Goal: Task Accomplishment & Management: Use online tool/utility

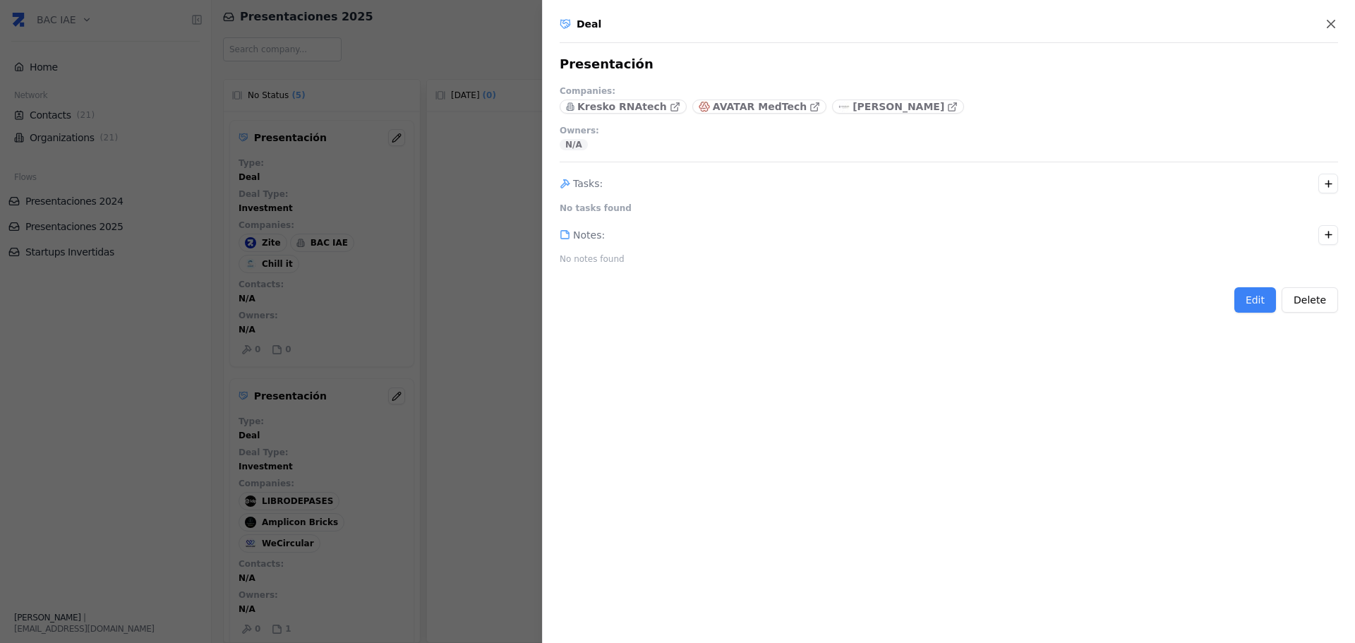
scroll to position [353, 0]
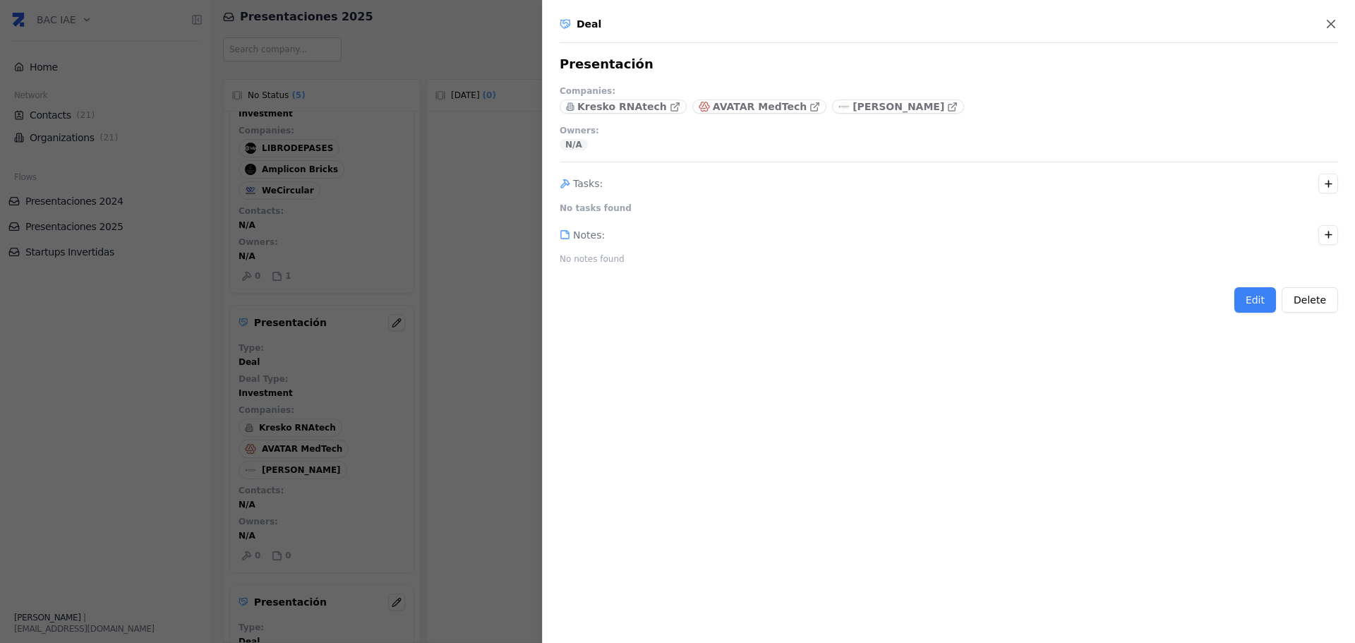
click at [403, 424] on div at bounding box center [677, 321] width 1355 height 643
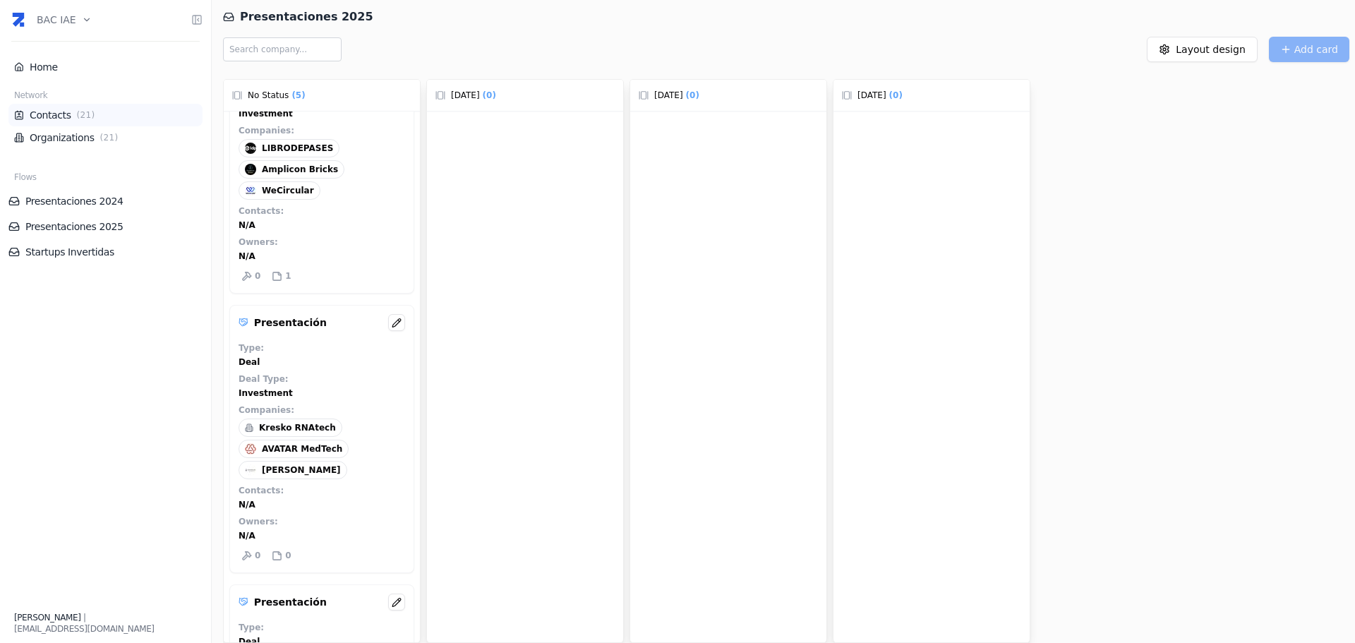
click at [49, 114] on link "Contacts ( 21 )" at bounding box center [105, 115] width 183 height 14
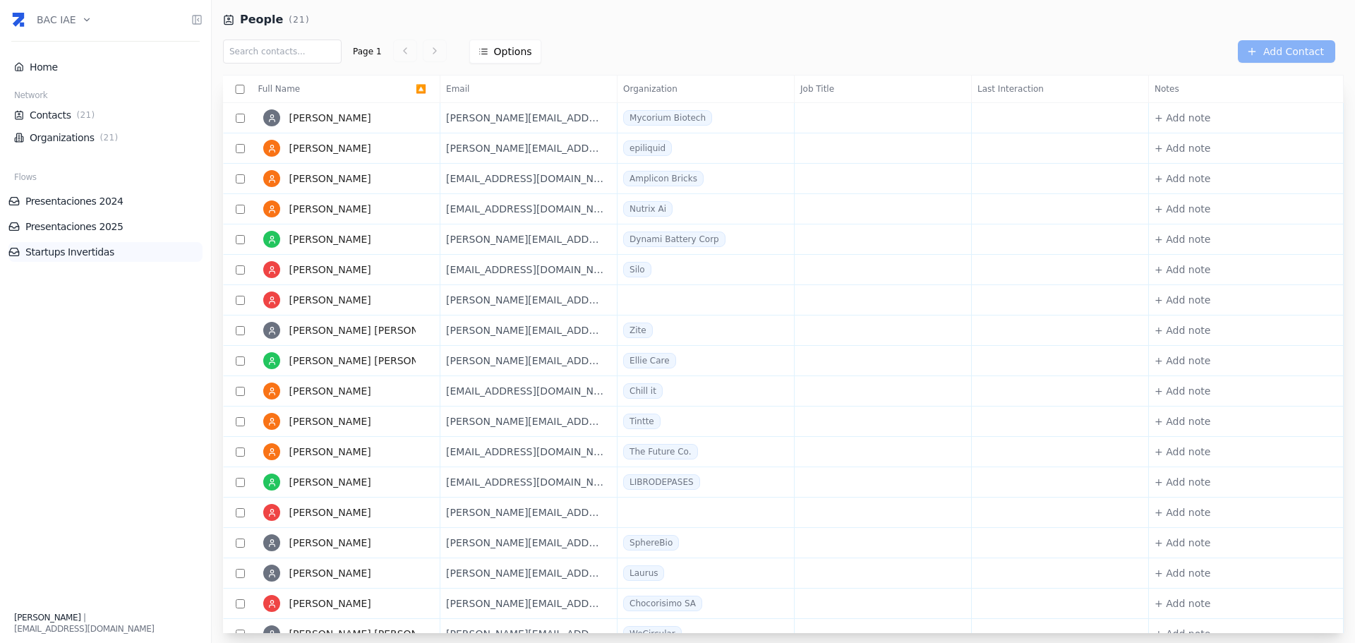
click at [76, 251] on link "Startups Invertidas" at bounding box center [105, 252] width 194 height 14
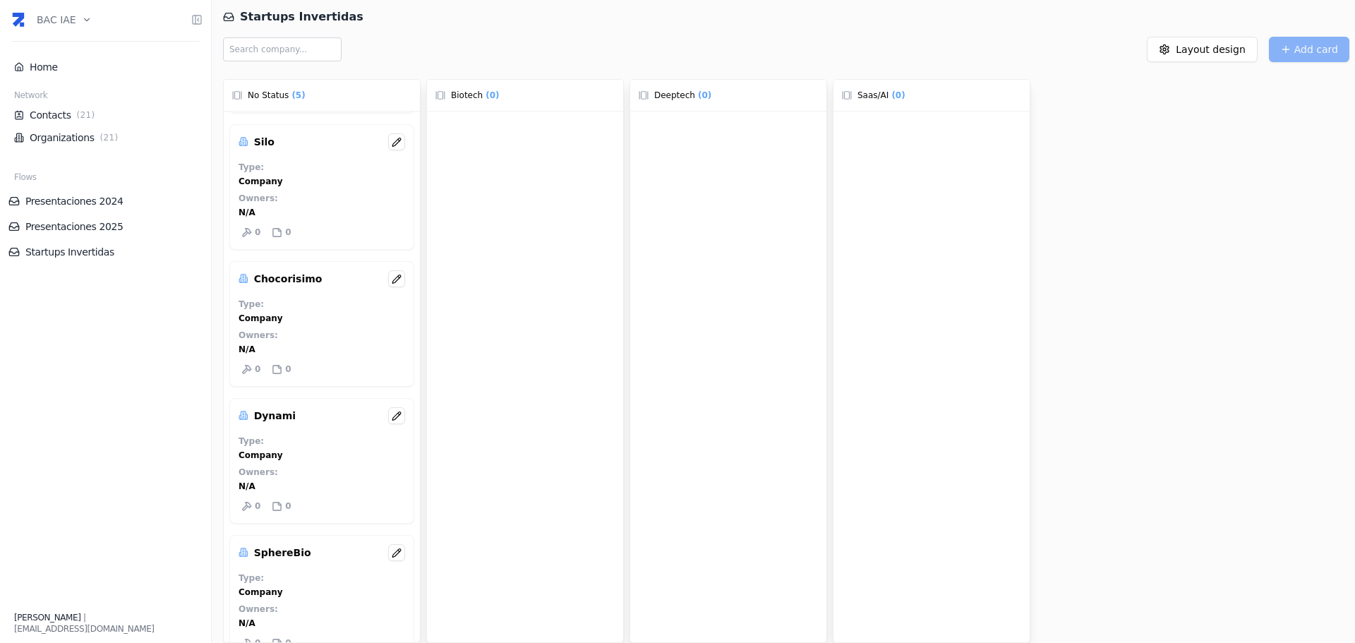
scroll to position [128, 0]
click at [395, 560] on icon at bounding box center [397, 558] width 10 height 11
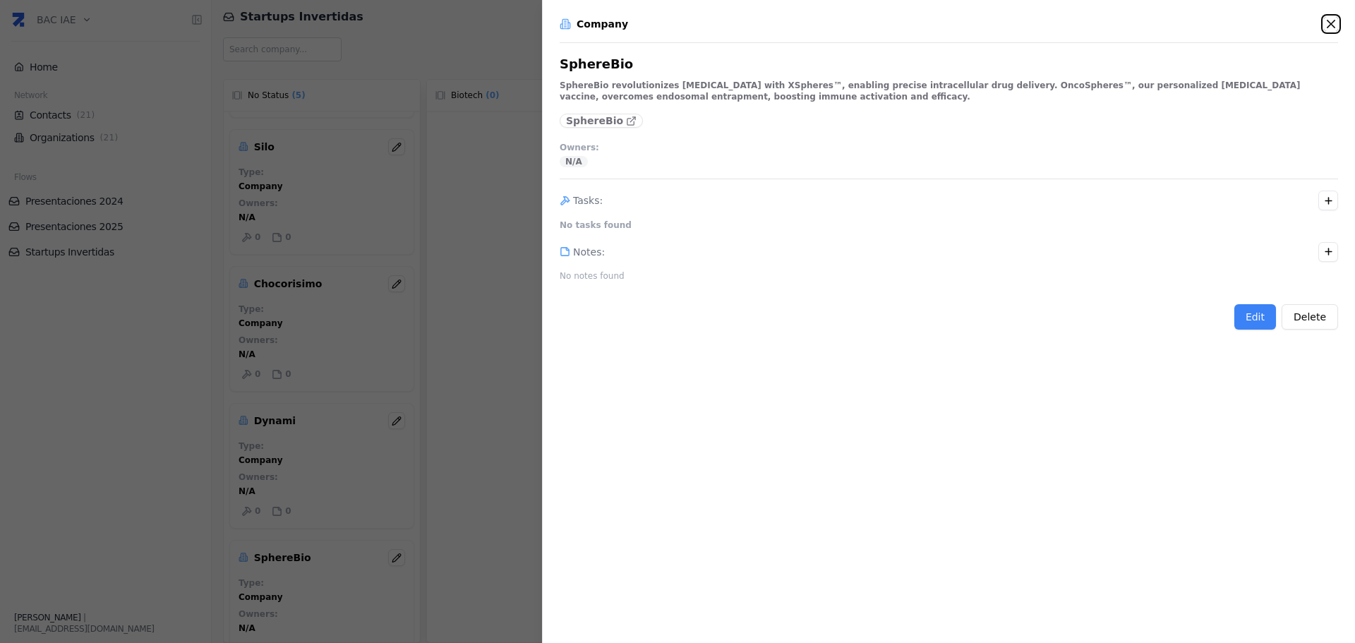
click at [1333, 24] on icon "button" at bounding box center [1331, 24] width 14 height 14
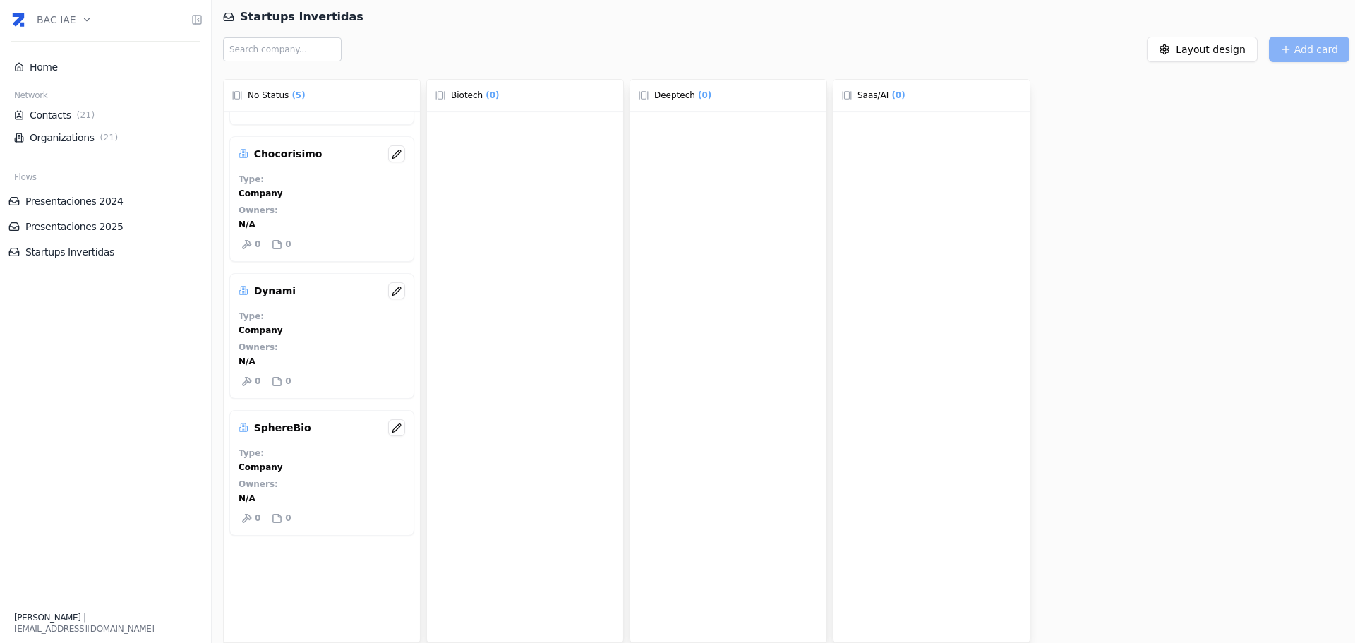
scroll to position [0, 0]
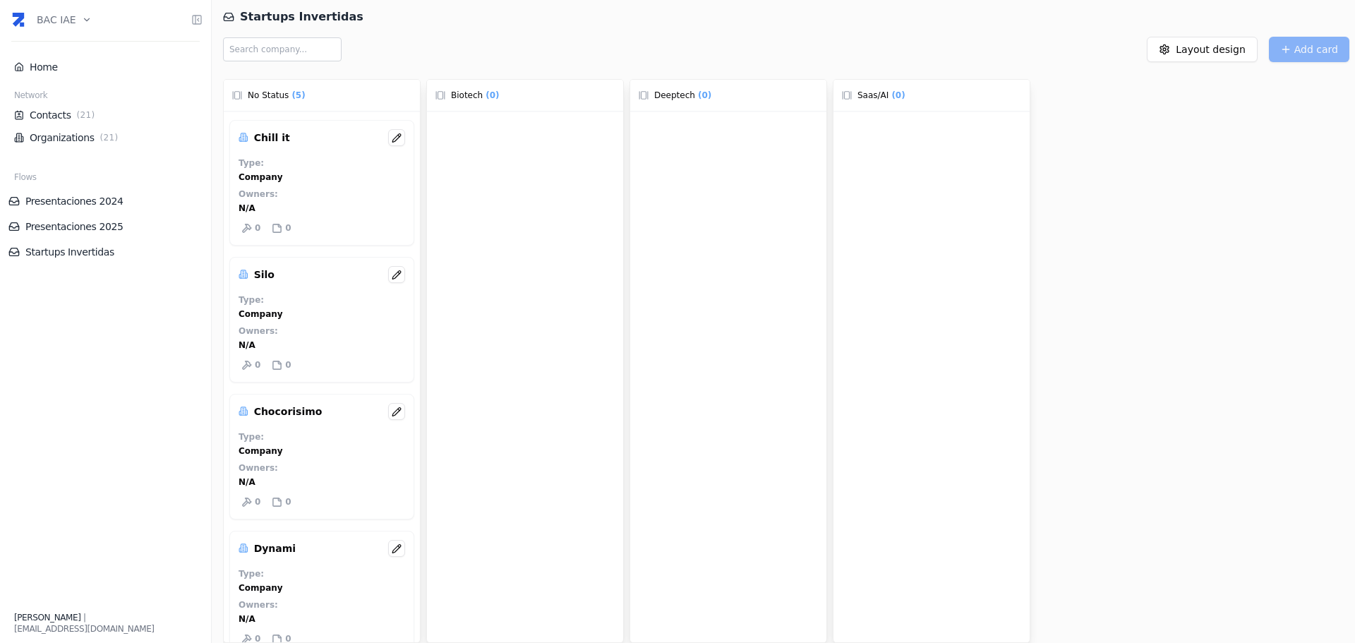
click at [283, 277] on div "Silo" at bounding box center [329, 274] width 151 height 17
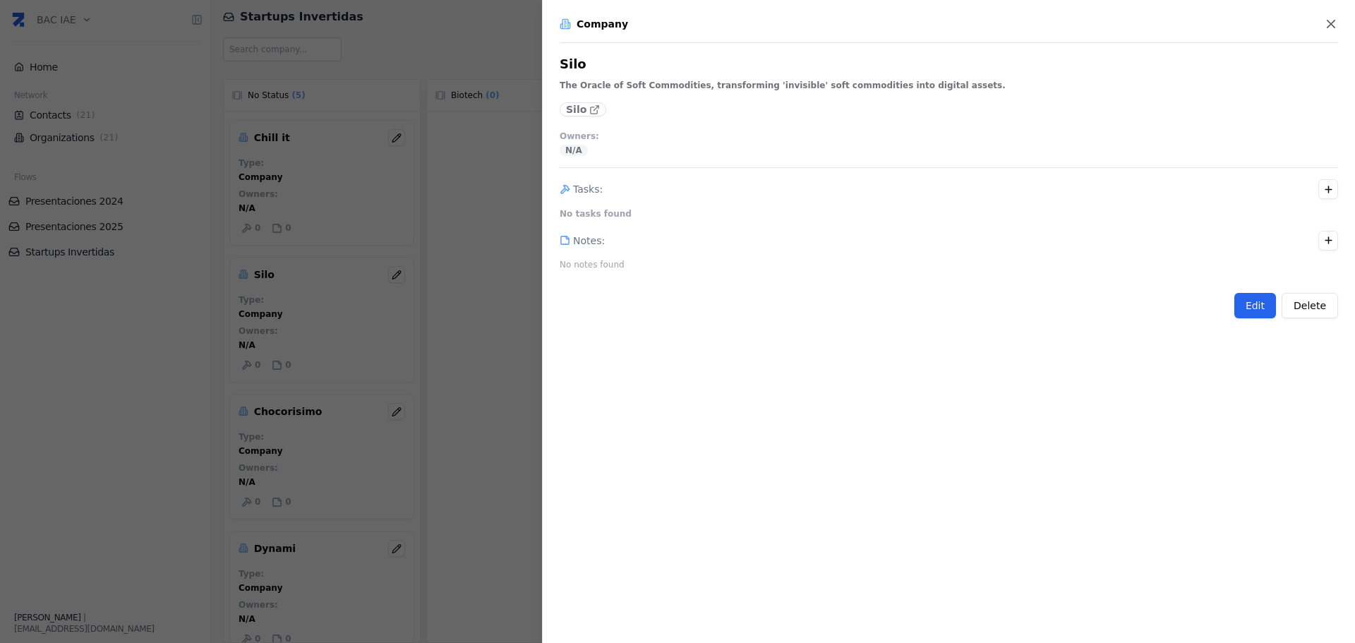
click at [1262, 307] on button "Edit" at bounding box center [1256, 305] width 42 height 25
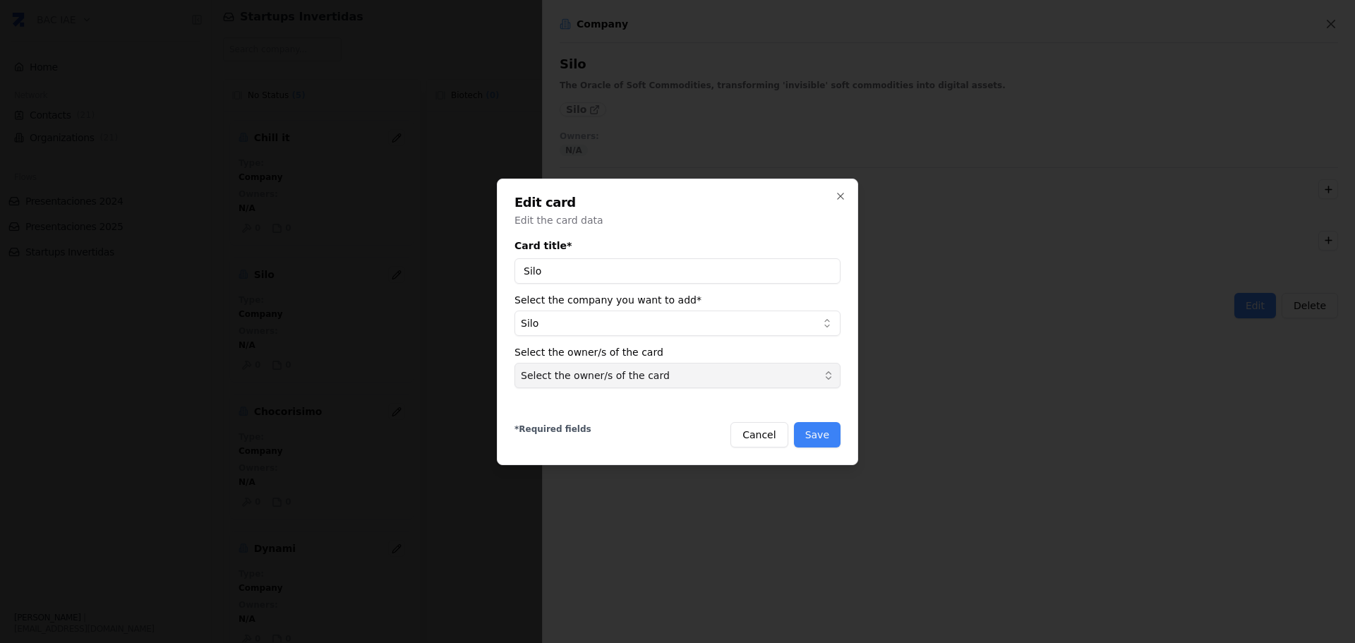
click at [722, 372] on button "Select the owner/s of the card" at bounding box center [678, 375] width 326 height 25
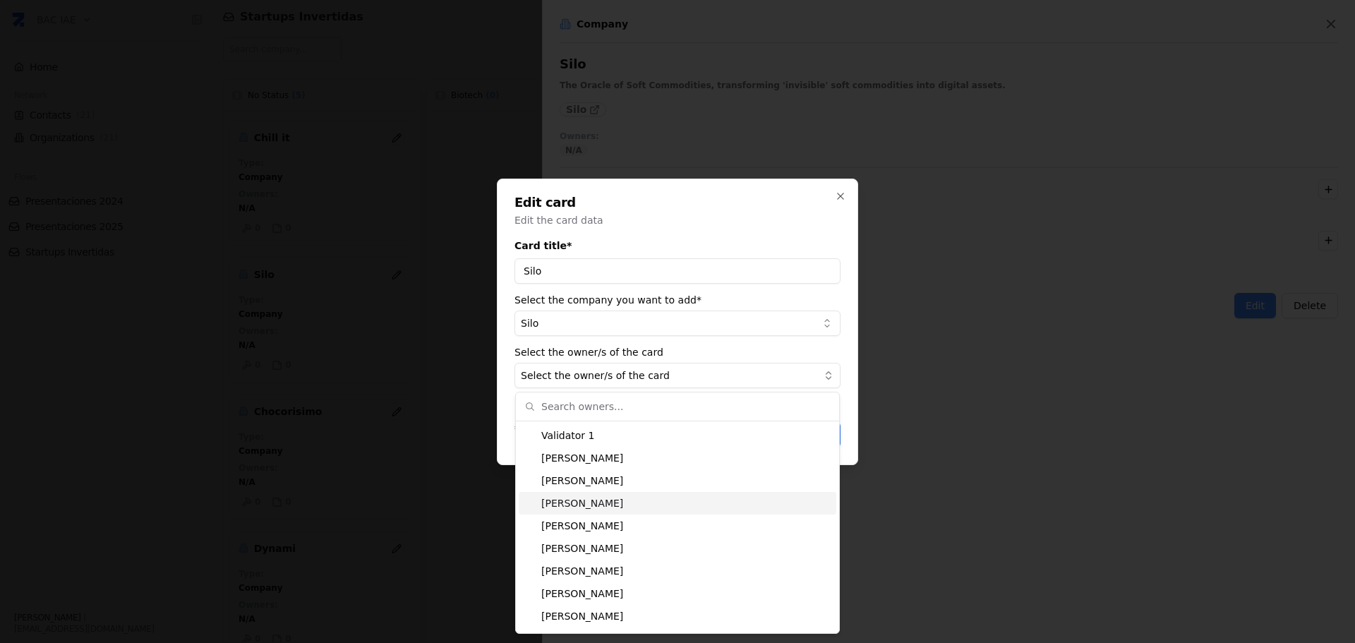
click at [935, 532] on div at bounding box center [677, 321] width 1355 height 643
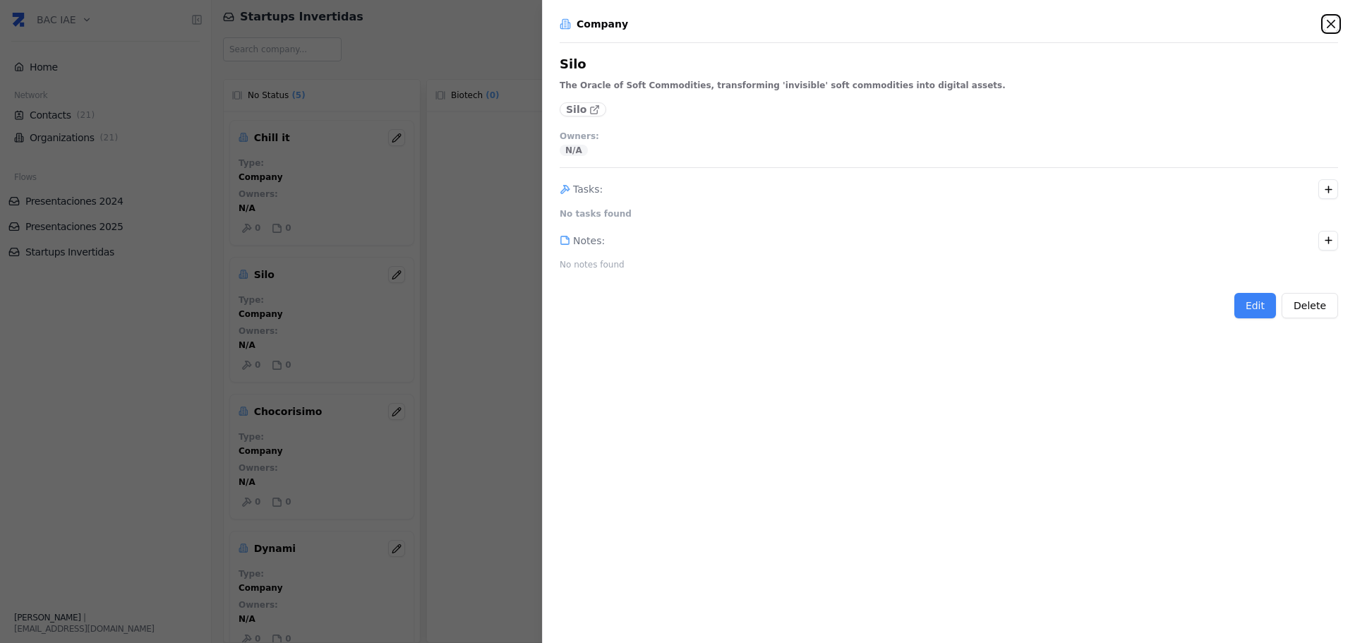
click at [1333, 24] on icon "button" at bounding box center [1331, 24] width 14 height 14
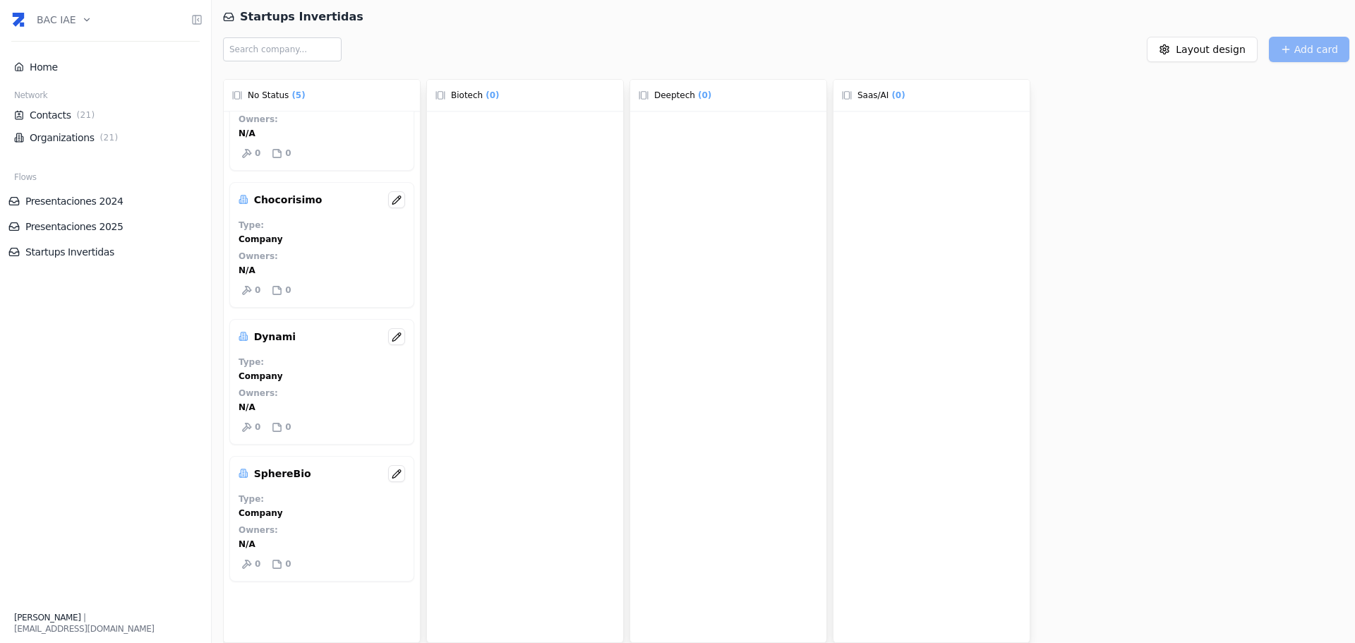
scroll to position [269, 0]
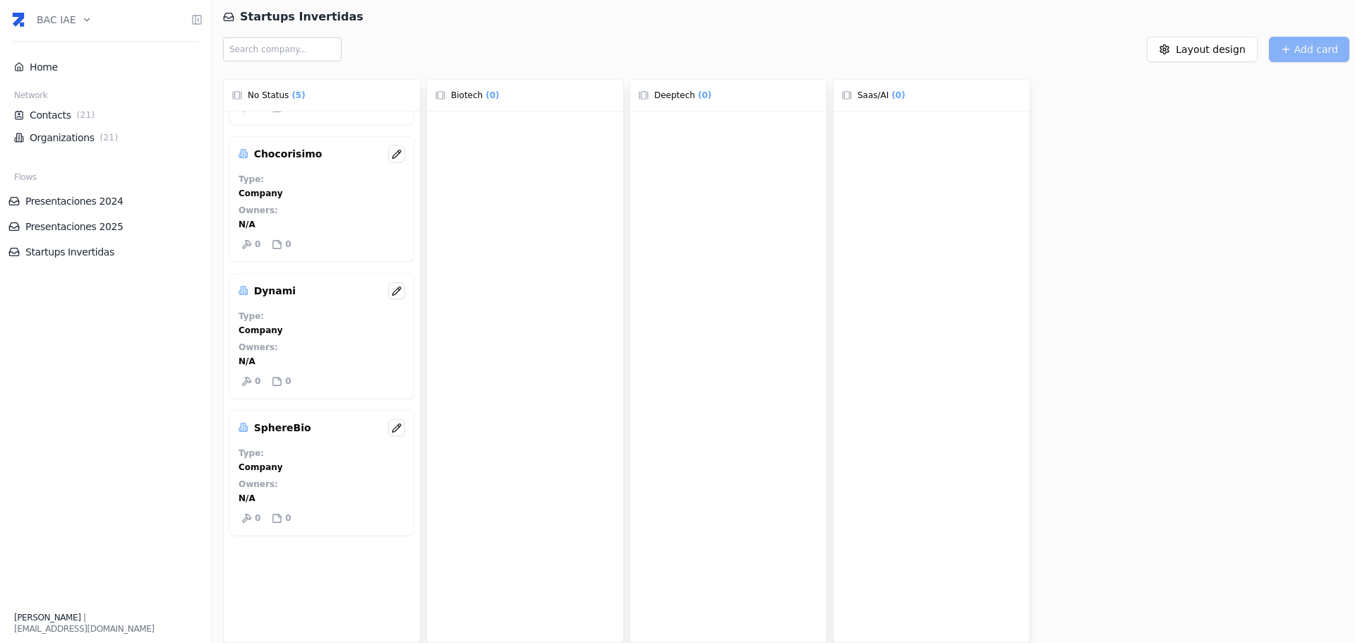
click at [1283, 306] on div "No Status ( 5 ) Chill it Type : Company Owners : N/A 0 0 Silo Type : Company Ow…" at bounding box center [789, 358] width 1132 height 570
